Goal: Task Accomplishment & Management: Check status

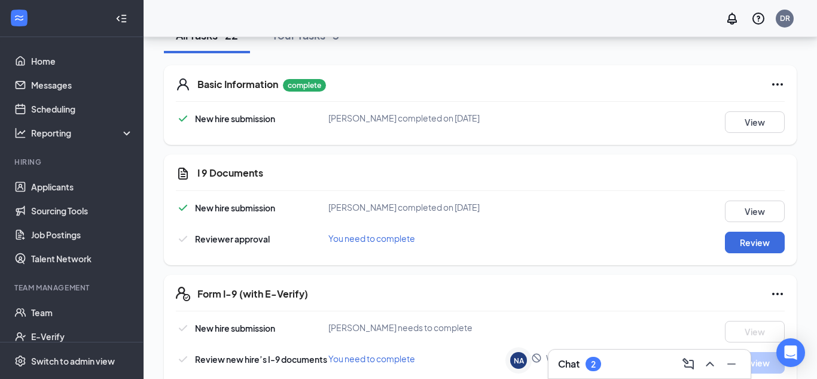
scroll to position [301, 0]
click at [765, 207] on button "View" at bounding box center [755, 211] width 60 height 22
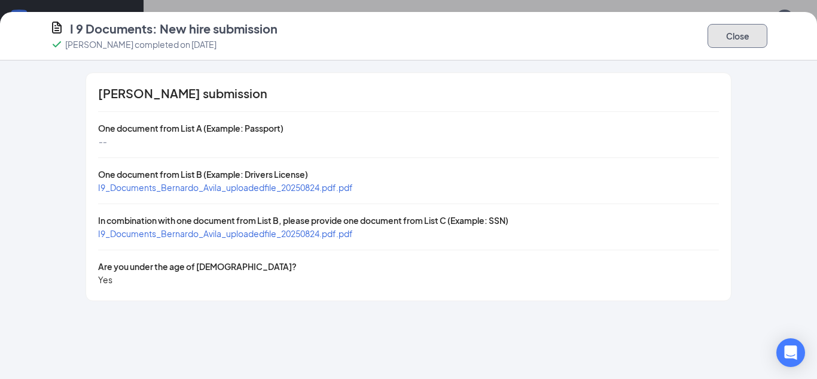
click at [736, 38] on button "Close" at bounding box center [737, 36] width 60 height 24
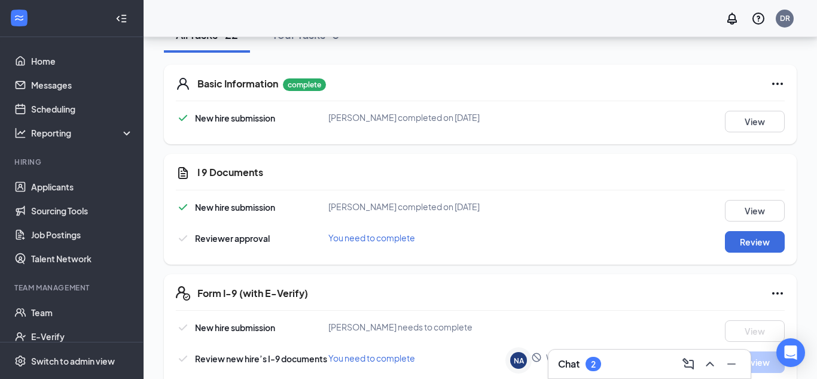
click at [617, 244] on div "Reviewer approval You need to complete Review" at bounding box center [480, 242] width 609 height 22
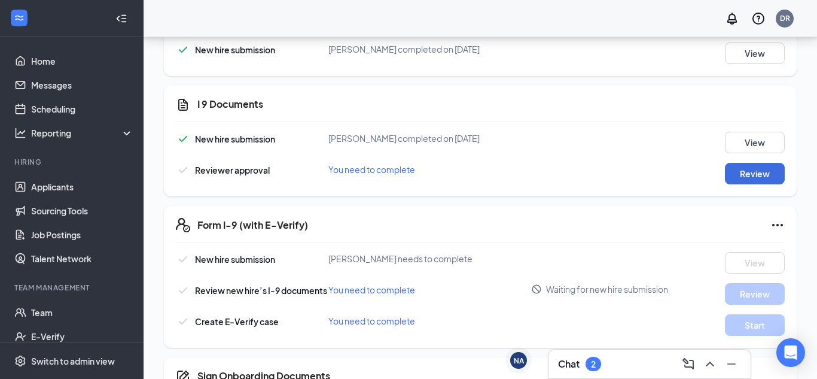
scroll to position [370, 0]
click at [758, 142] on button "View" at bounding box center [755, 142] width 60 height 22
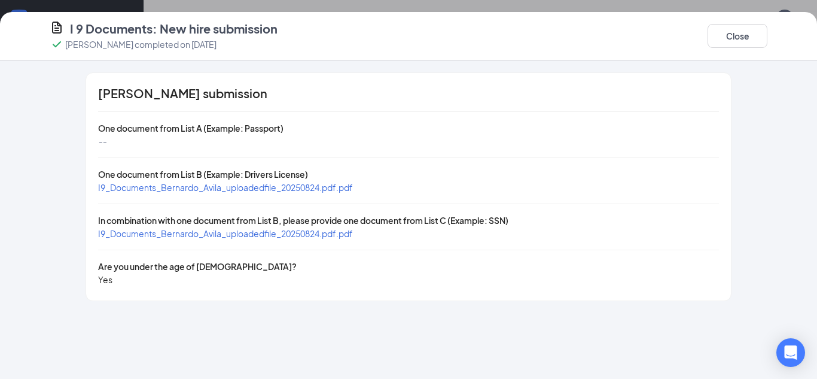
click at [465, 188] on div "I9_Documents_Bernardo_Avila_uploadedfile_20250824.pdf.pdf" at bounding box center [408, 187] width 621 height 13
click at [742, 32] on button "Close" at bounding box center [737, 36] width 60 height 24
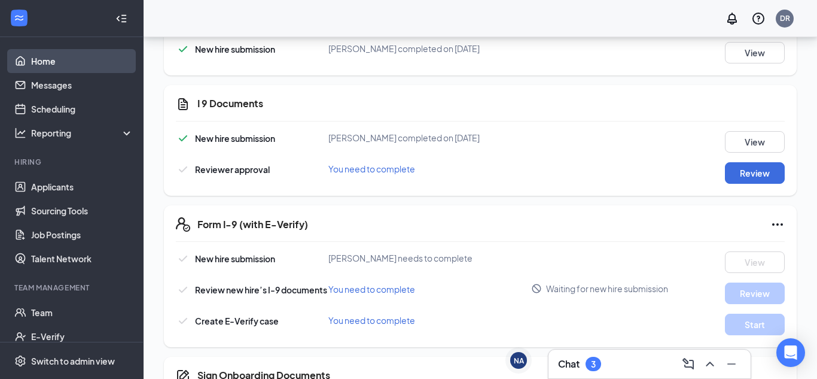
click at [44, 66] on link "Home" at bounding box center [82, 61] width 102 height 24
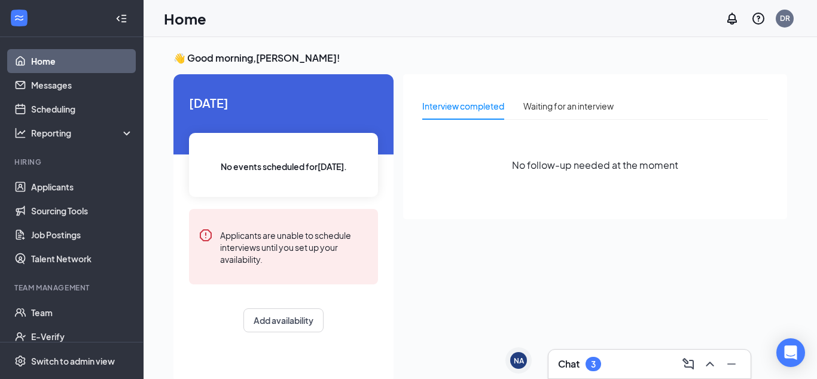
click at [614, 361] on div "Chat 3" at bounding box center [649, 363] width 183 height 19
